Goal: Task Accomplishment & Management: Use online tool/utility

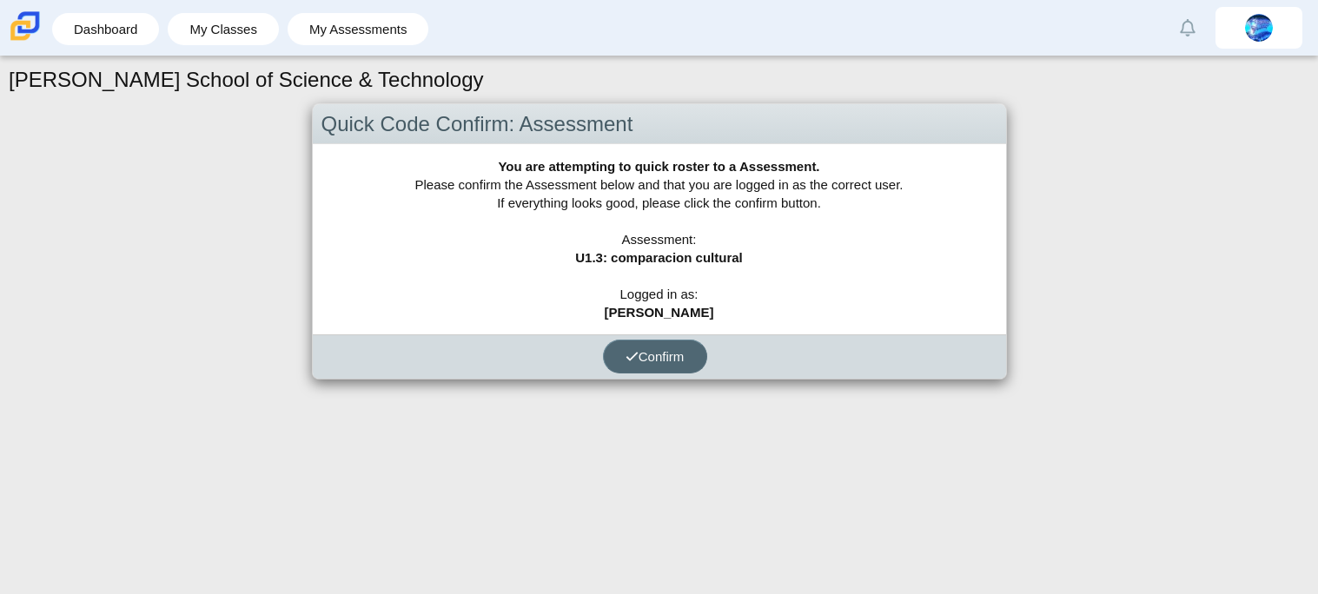
click at [660, 359] on span "Confirm" at bounding box center [655, 356] width 59 height 15
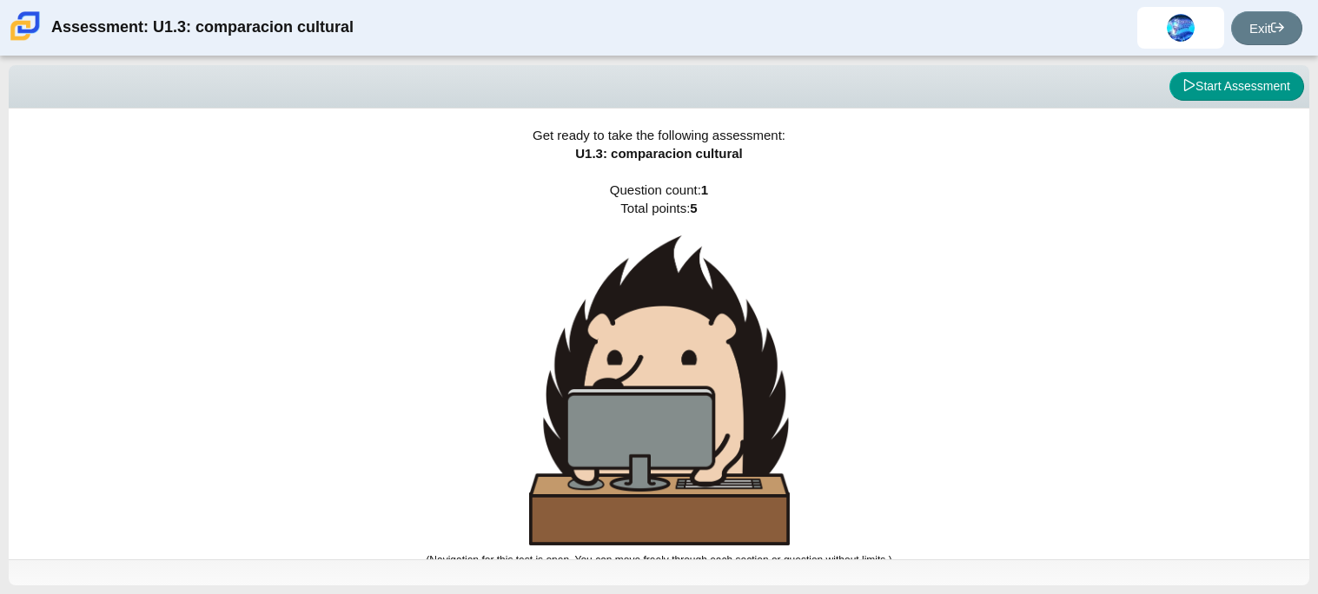
scroll to position [10, 0]
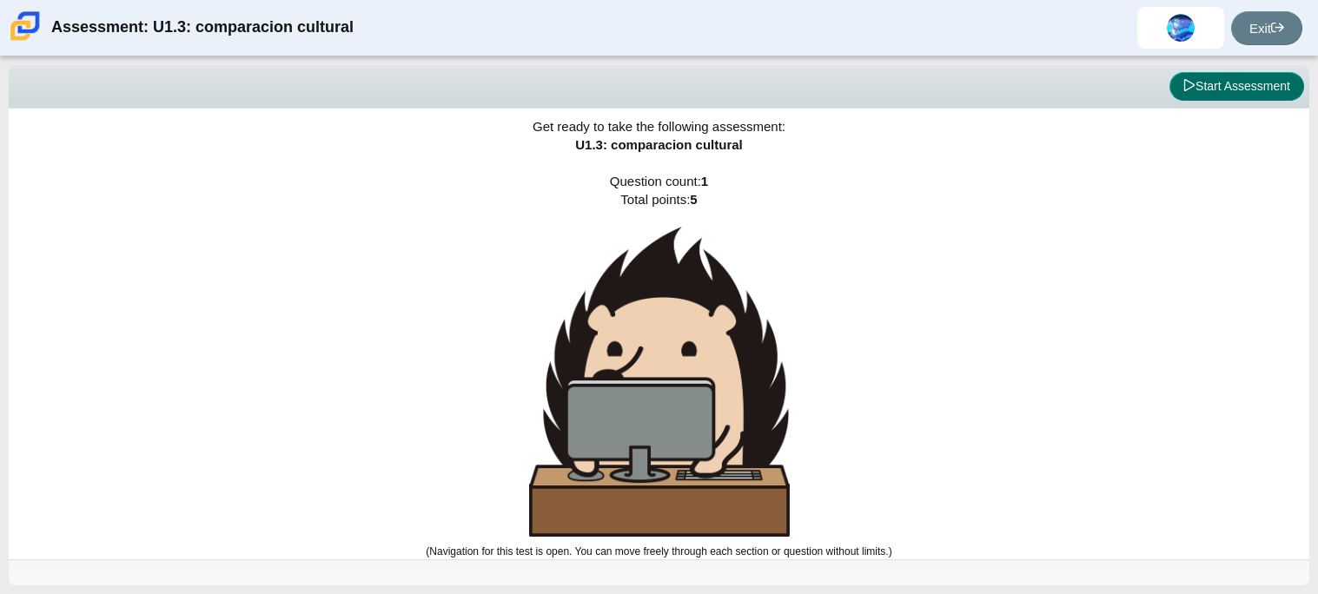
click at [1190, 82] on icon at bounding box center [1189, 85] width 12 height 12
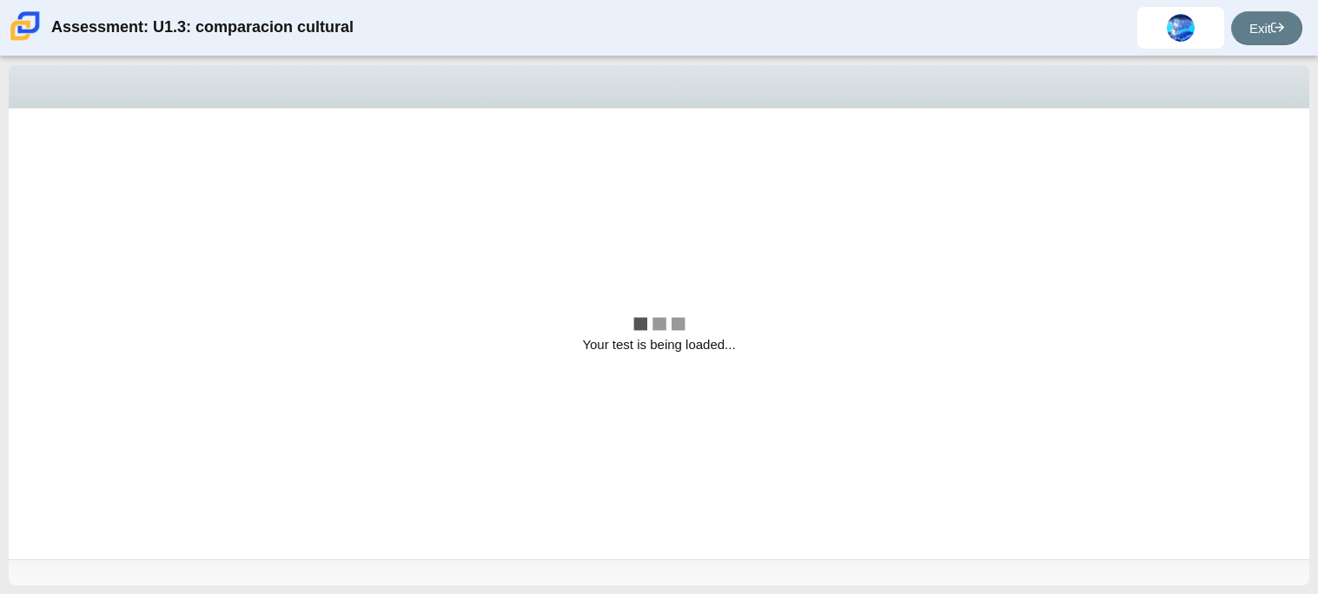
scroll to position [0, 0]
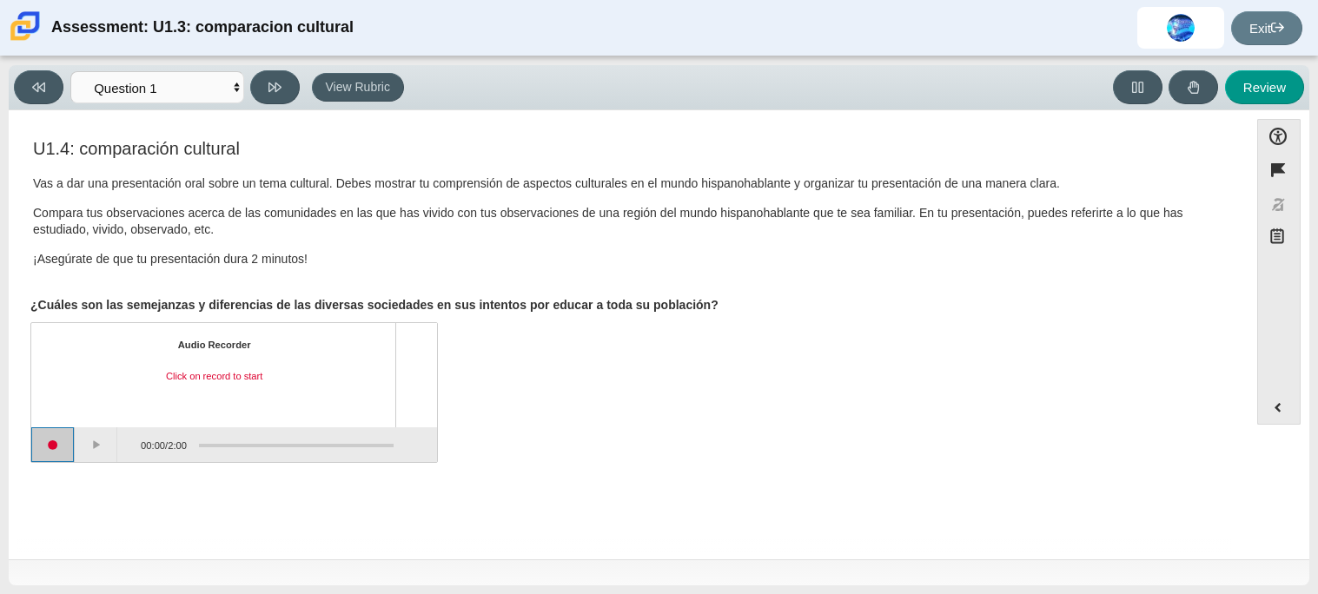
click at [63, 447] on button "Start recording" at bounding box center [52, 444] width 43 height 35
click at [102, 430] on button "Pause" at bounding box center [96, 444] width 43 height 35
click at [96, 448] on button "Continue recording" at bounding box center [96, 444] width 43 height 35
click at [100, 448] on button "Pause" at bounding box center [96, 444] width 43 height 35
click at [100, 448] on button "Continue recording" at bounding box center [96, 444] width 43 height 35
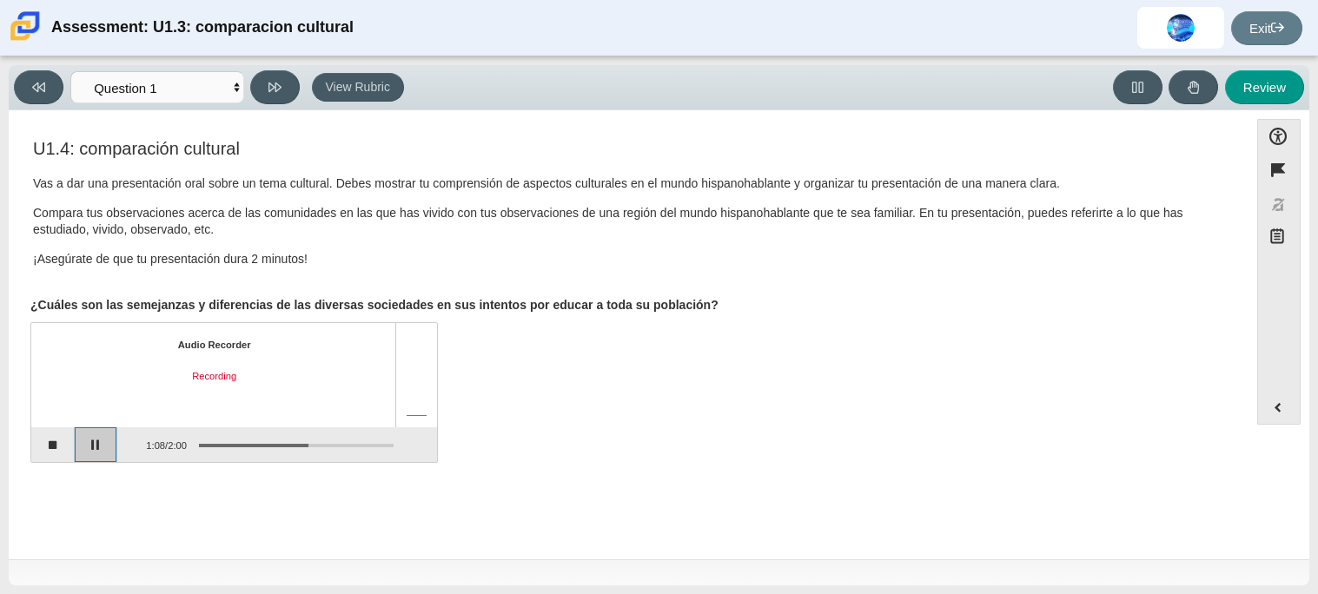
click at [100, 448] on button "Pause" at bounding box center [96, 444] width 43 height 35
click at [101, 448] on button "Continue recording" at bounding box center [96, 444] width 43 height 35
click at [101, 448] on button "Pause" at bounding box center [96, 444] width 43 height 35
click at [93, 447] on button "Continue recording" at bounding box center [96, 444] width 43 height 35
click at [93, 447] on button "Pause" at bounding box center [96, 444] width 43 height 35
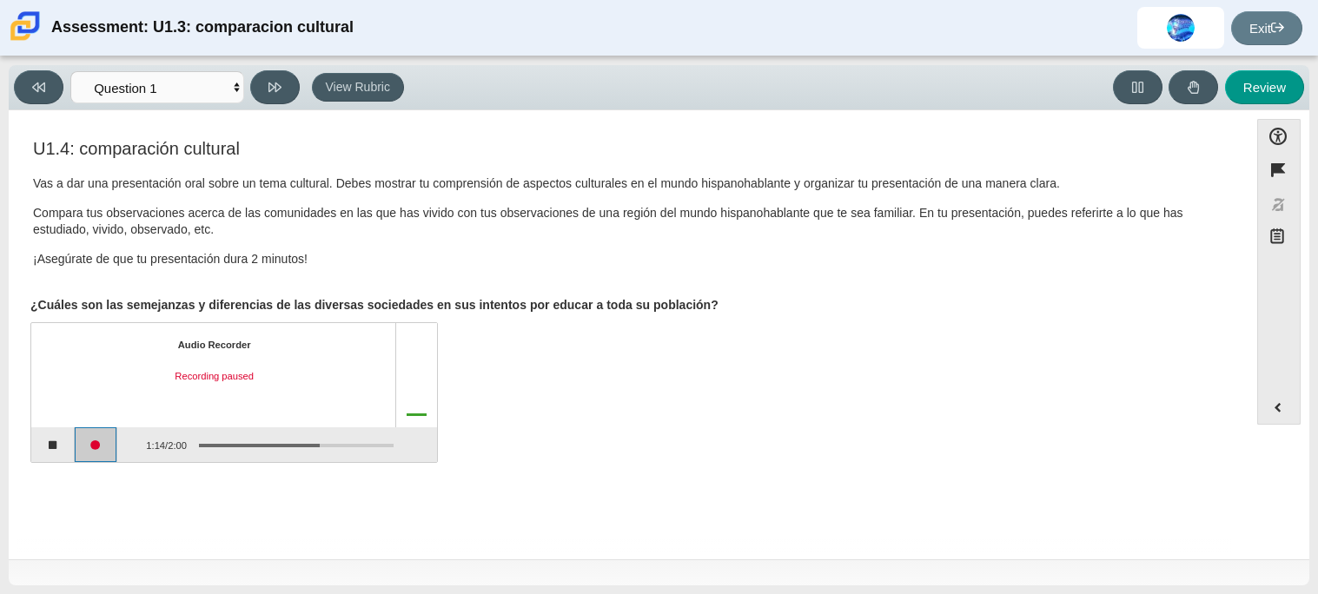
click at [99, 447] on button "Continue recording" at bounding box center [96, 444] width 43 height 35
click at [99, 447] on button "Pause" at bounding box center [96, 444] width 43 height 35
click at [99, 447] on button "Continue recording" at bounding box center [96, 444] width 43 height 35
click at [99, 447] on button "Pause" at bounding box center [96, 444] width 43 height 35
click at [50, 443] on button "Stop recording" at bounding box center [52, 444] width 43 height 35
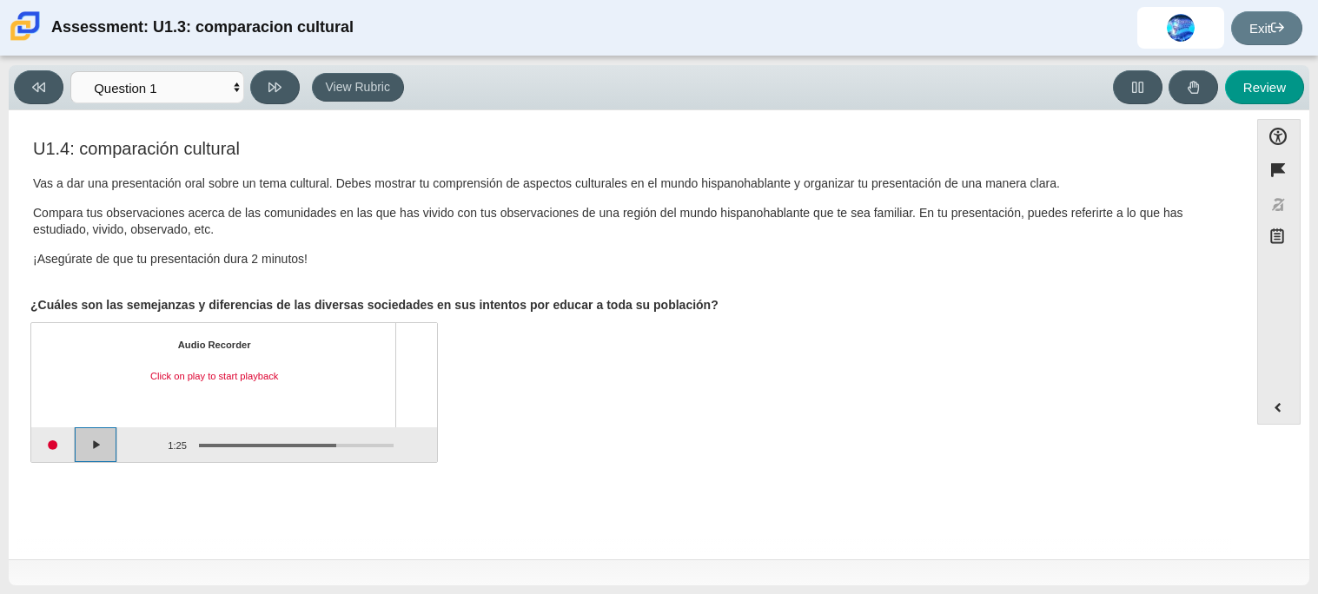
click at [88, 449] on button "Play" at bounding box center [96, 444] width 43 height 35
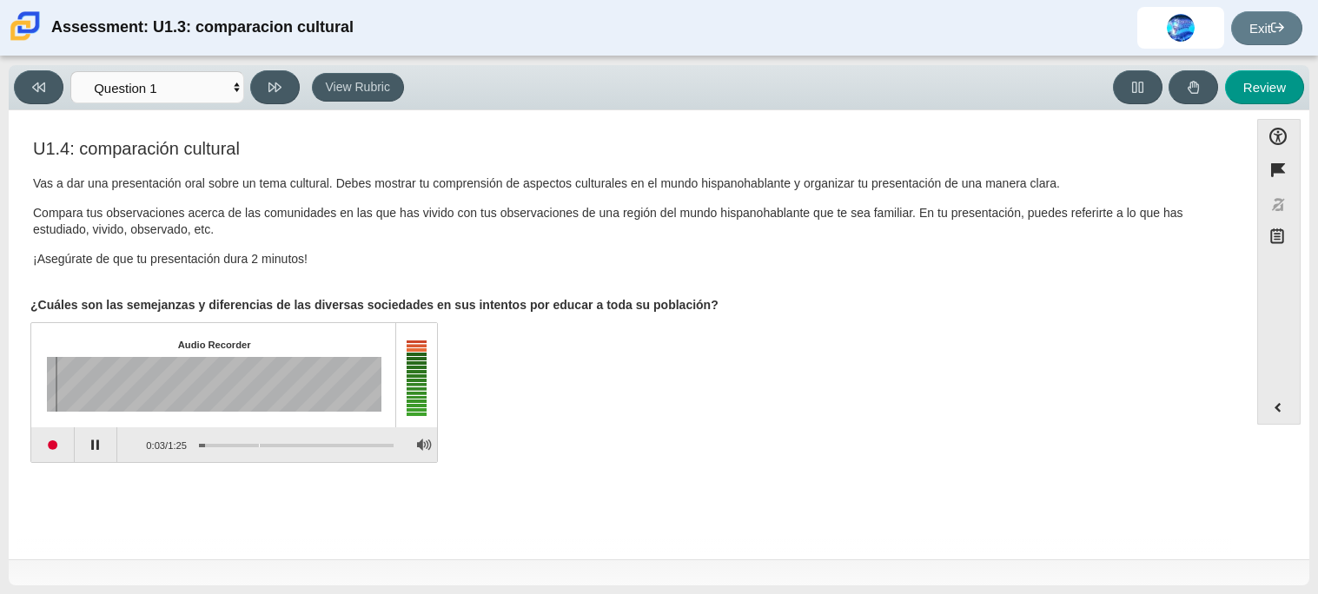
click at [259, 444] on div "Assessment items" at bounding box center [296, 445] width 195 height 3
click at [315, 444] on div "Assessment items" at bounding box center [296, 445] width 195 height 3
click at [100, 451] on button "Pause playback" at bounding box center [96, 444] width 43 height 35
click at [1241, 98] on button "Review" at bounding box center [1264, 87] width 79 height 34
select select "review"
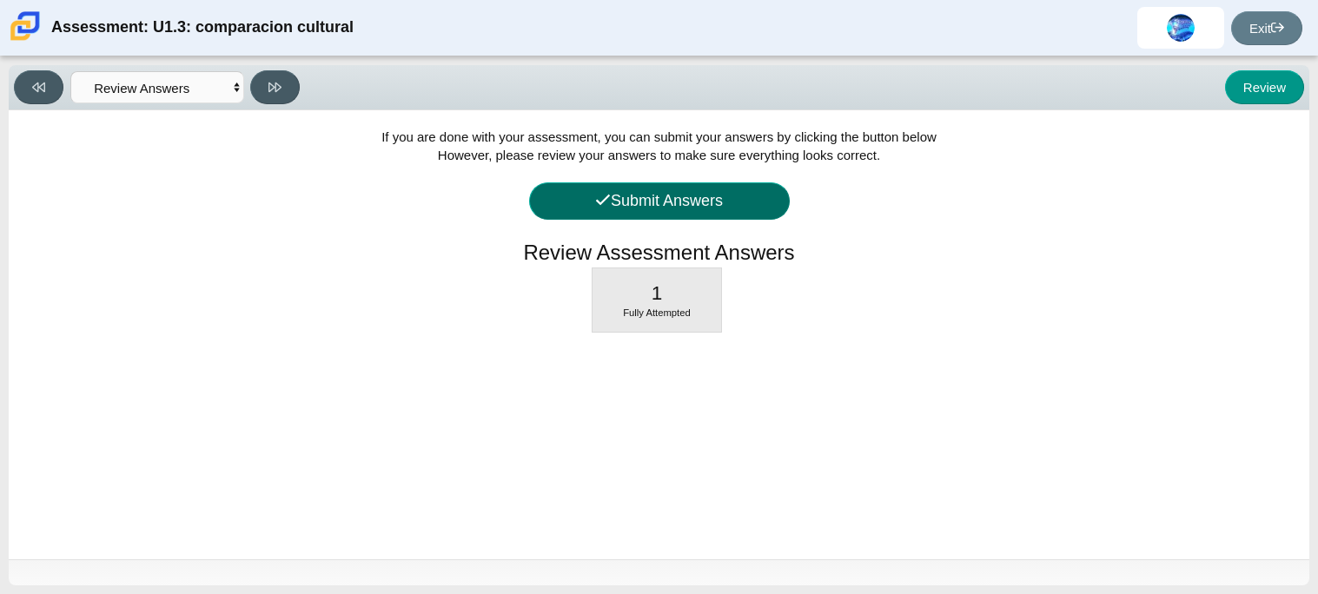
click at [678, 208] on button "Submit Answers" at bounding box center [659, 200] width 261 height 37
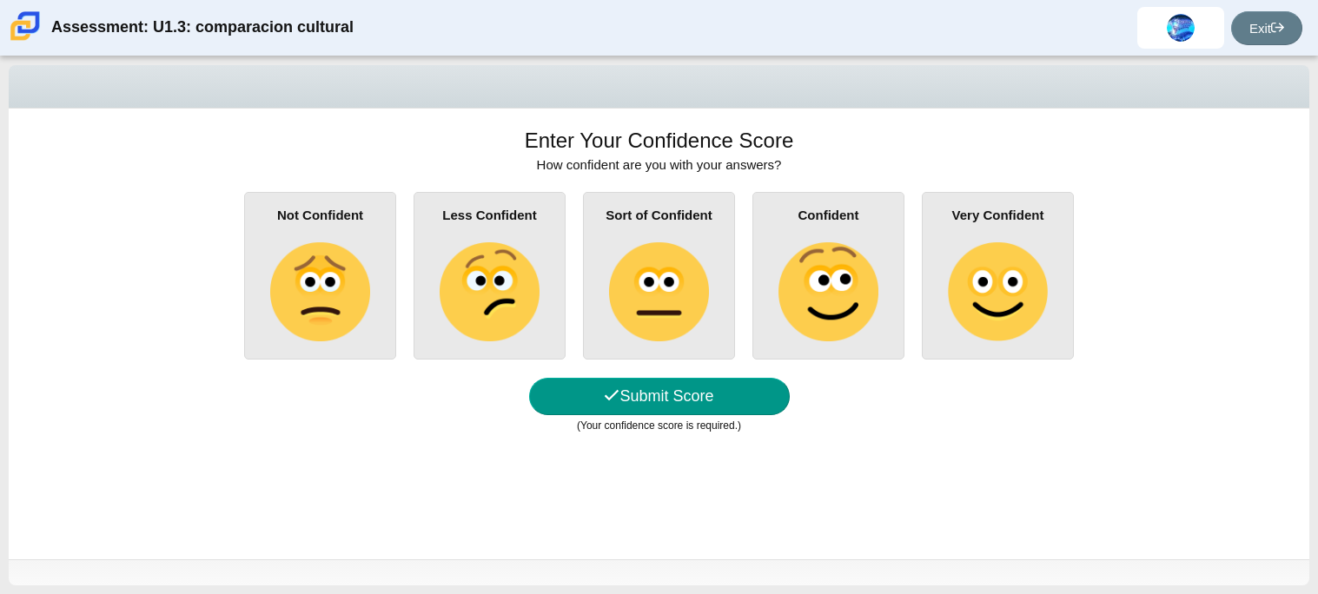
click at [1023, 252] on img at bounding box center [997, 291] width 99 height 99
click at [0, 0] on input "Very Confident" at bounding box center [0, 0] width 0 height 0
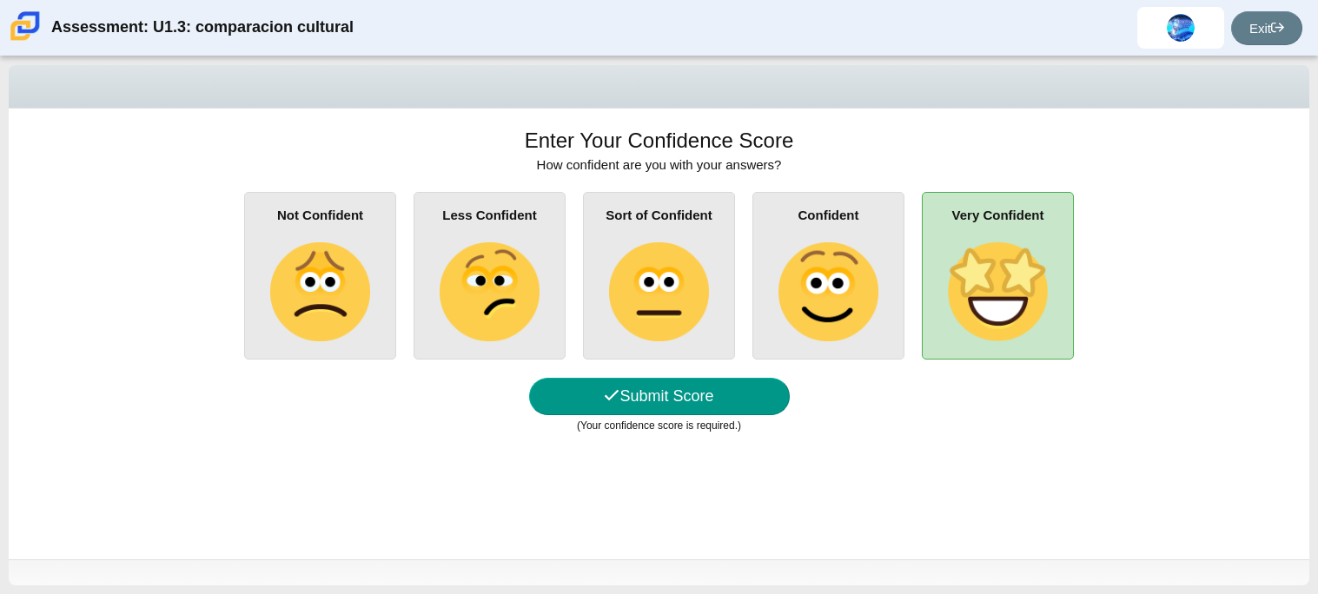
click at [627, 283] on img at bounding box center [658, 291] width 99 height 99
click at [0, 0] on input "Sort of Confident" at bounding box center [0, 0] width 0 height 0
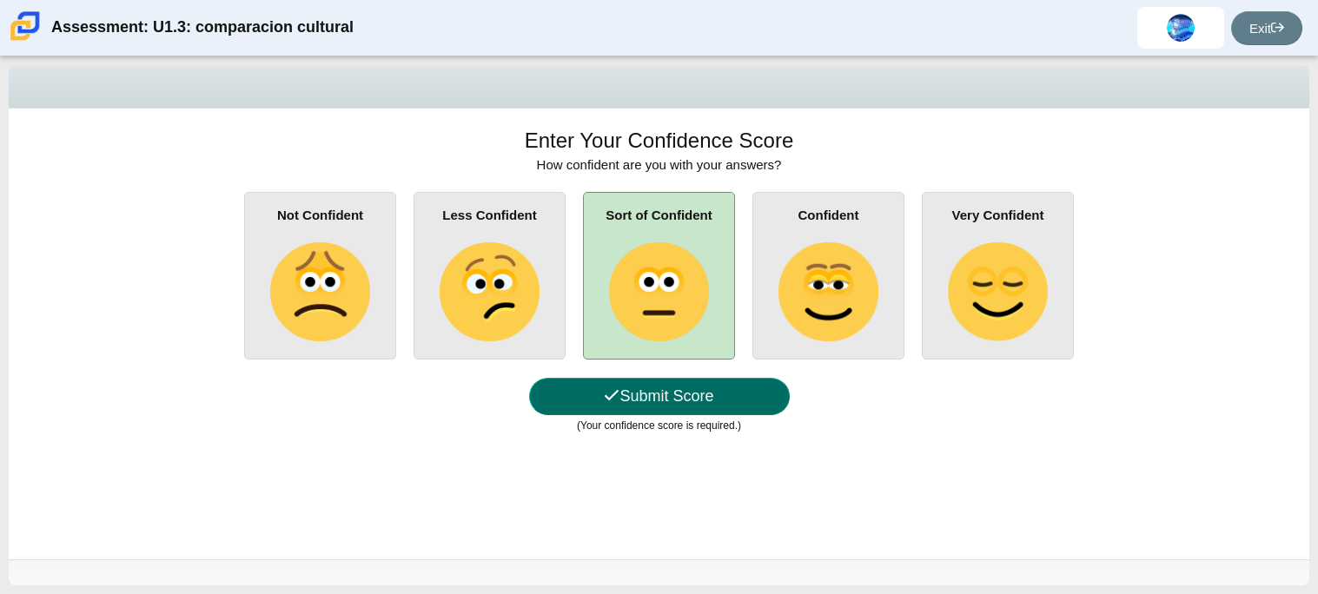
click at [733, 401] on button "Submit Score" at bounding box center [659, 396] width 261 height 37
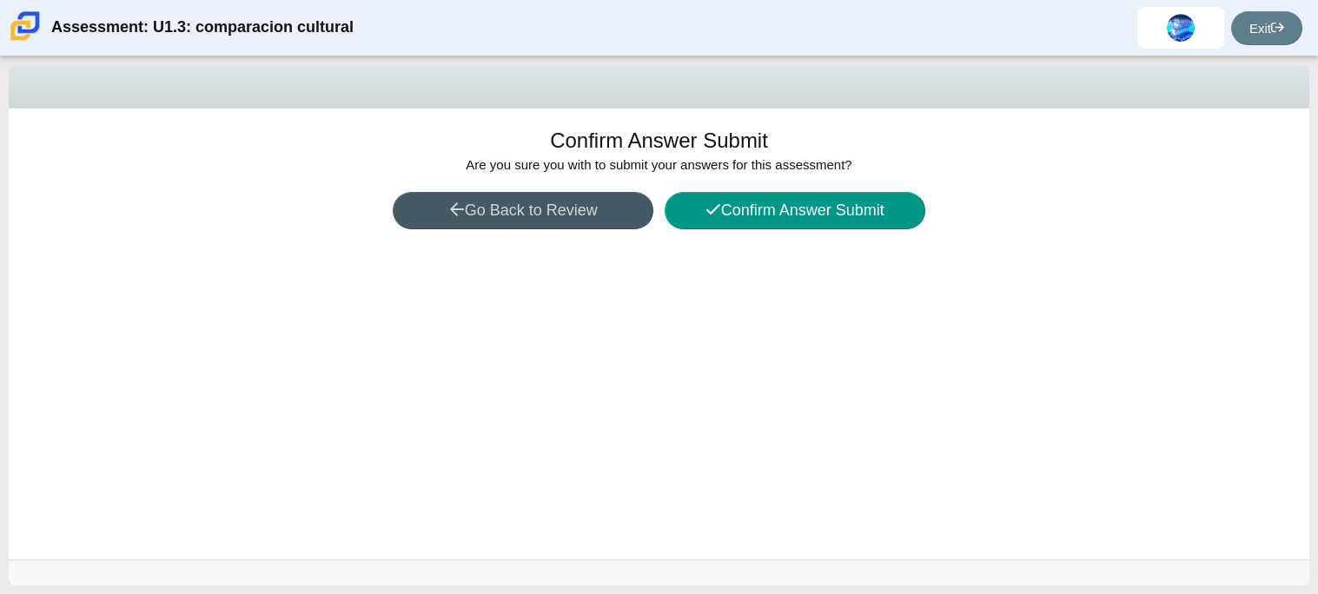
click at [753, 231] on div "Confirm Answer Submit Are you sure you with to submit your answers for this ass…" at bounding box center [659, 334] width 1301 height 451
click at [747, 222] on button "Confirm Answer Submit" at bounding box center [795, 210] width 261 height 37
